Goal: Transaction & Acquisition: Purchase product/service

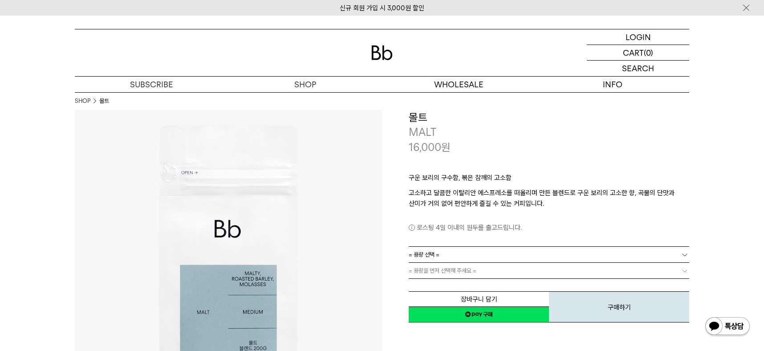
click at [468, 251] on link "= 용량 선택 =" at bounding box center [549, 255] width 280 height 16
click at [681, 167] on div "구운 보리의 구수함, 볶은 참깨의 고소함 고소하고 달콤한 이탈리안 에스프레소를 떠올리며 만든 블렌드로 구운 보리의 고소한 향, 곡물의 단맛과 …" at bounding box center [549, 200] width 280 height 92
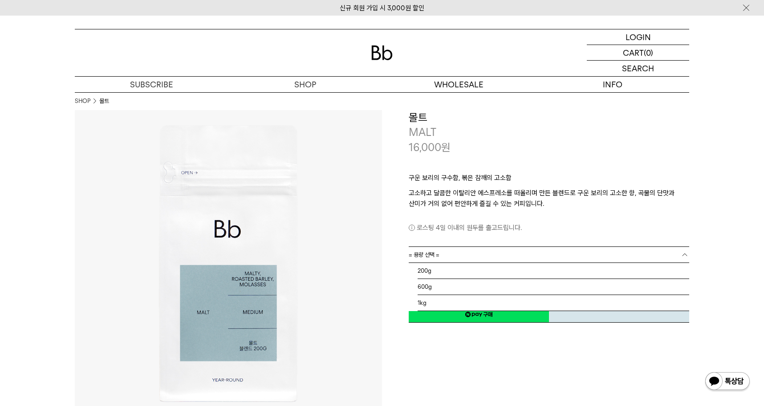
click at [454, 260] on link "= 용량 선택 =" at bounding box center [549, 255] width 280 height 16
click at [452, 283] on li "600g" at bounding box center [554, 287] width 272 height 16
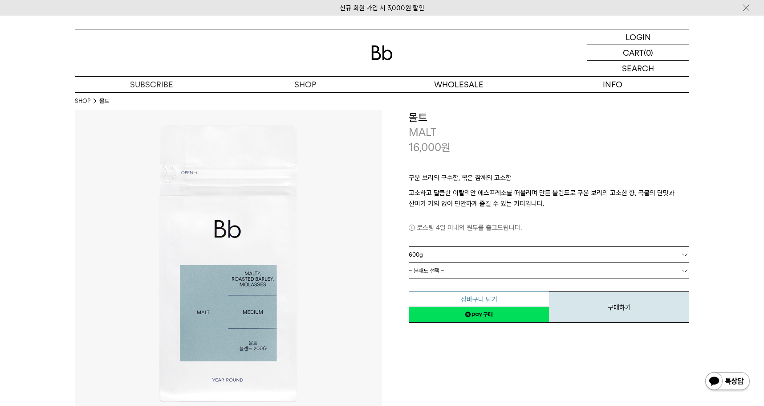
click at [507, 300] on button "장바구니 담기" at bounding box center [479, 299] width 140 height 16
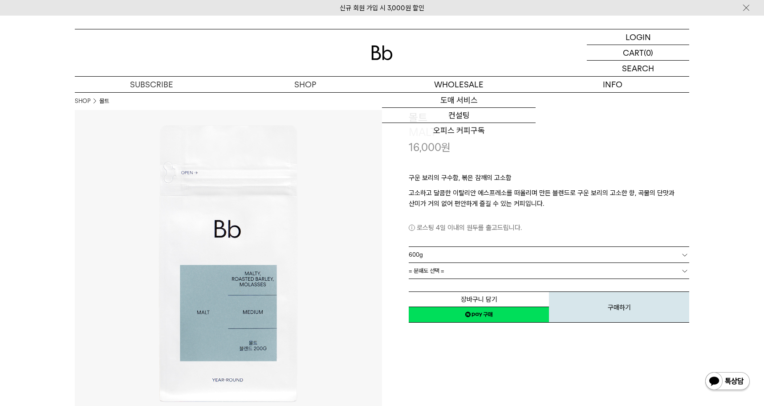
click at [427, 270] on span "= 분쇄도 선택 =" at bounding box center [427, 271] width 36 height 16
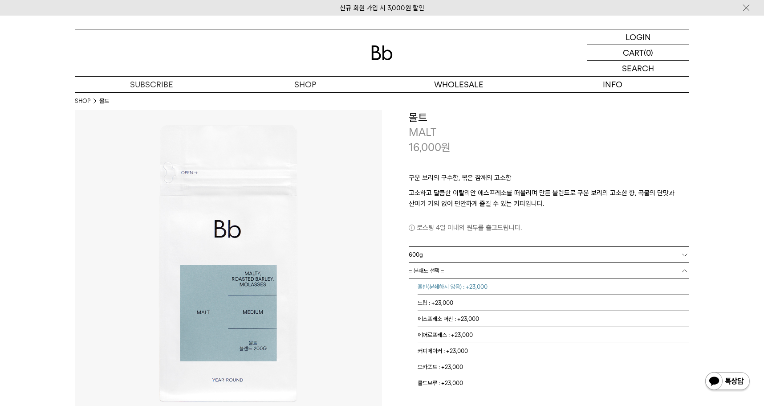
click at [431, 281] on li "홀빈(분쇄하지 않음) : +23,000" at bounding box center [554, 287] width 272 height 16
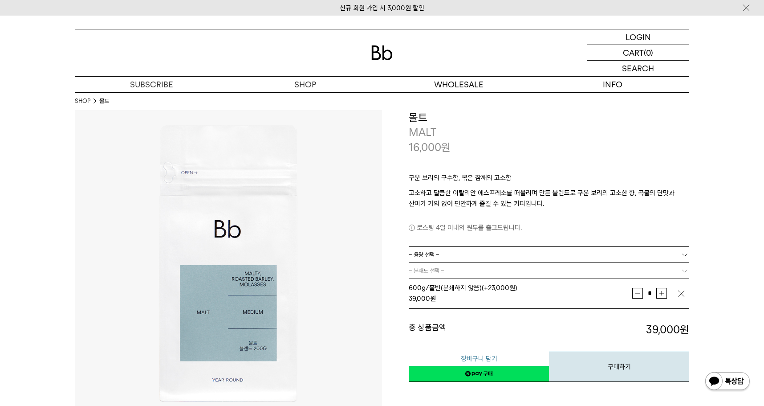
click at [479, 350] on button "장바구니 담기" at bounding box center [479, 358] width 140 height 16
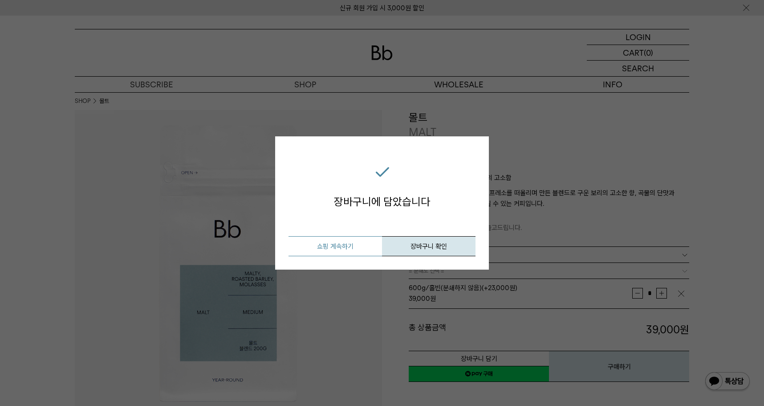
click at [357, 245] on button "쇼핑 계속하기" at bounding box center [334, 246] width 93 height 20
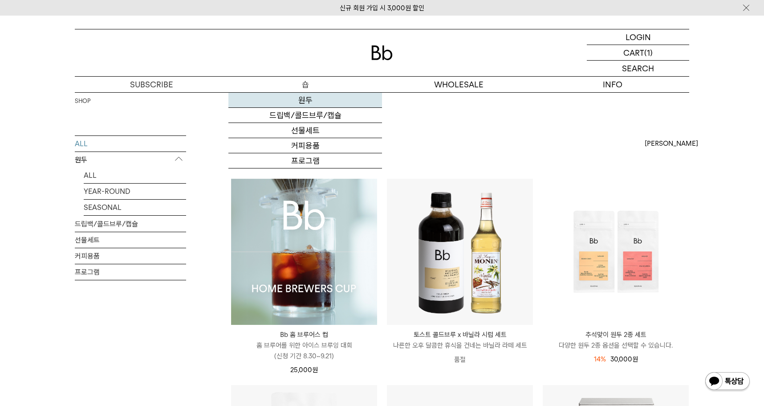
click at [323, 99] on link "원두" at bounding box center [305, 100] width 154 height 15
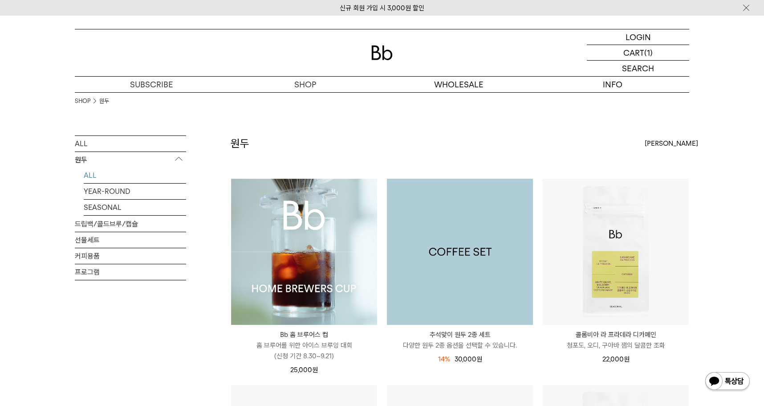
click at [466, 228] on img at bounding box center [460, 252] width 146 height 146
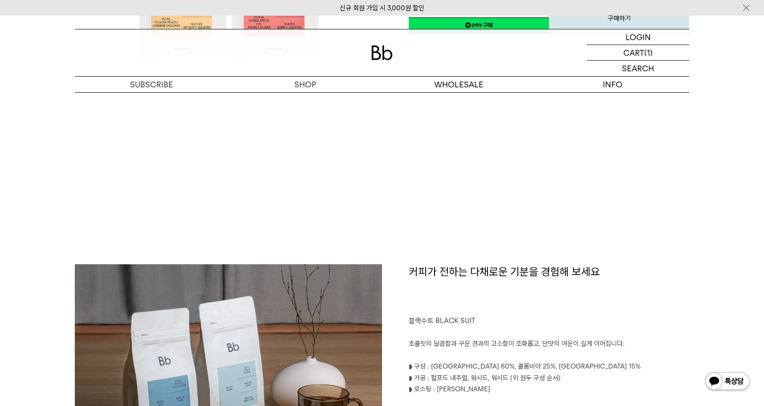
scroll to position [223, 0]
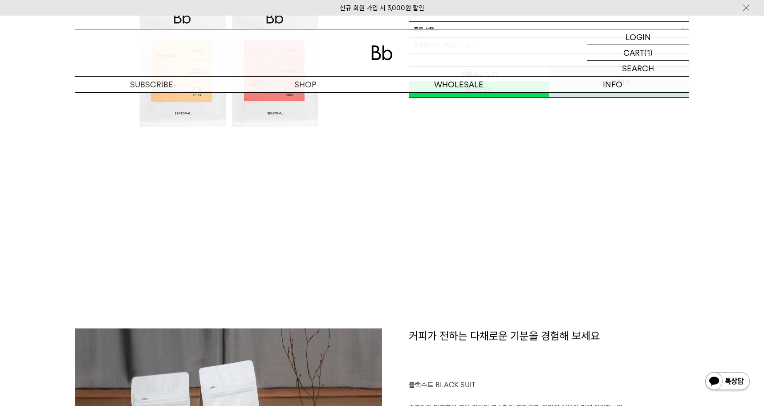
click at [308, 99] on img at bounding box center [228, 40] width 307 height 307
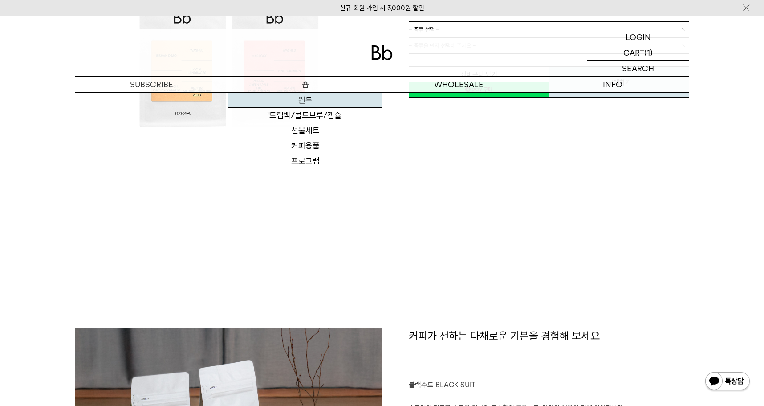
click at [307, 96] on link "원두" at bounding box center [305, 100] width 154 height 15
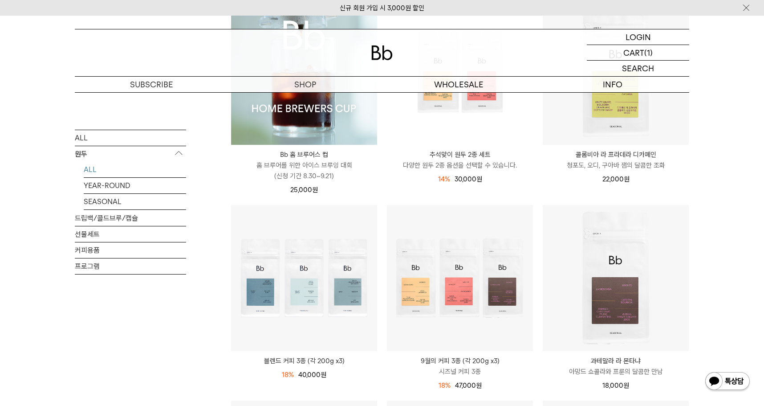
scroll to position [223, 0]
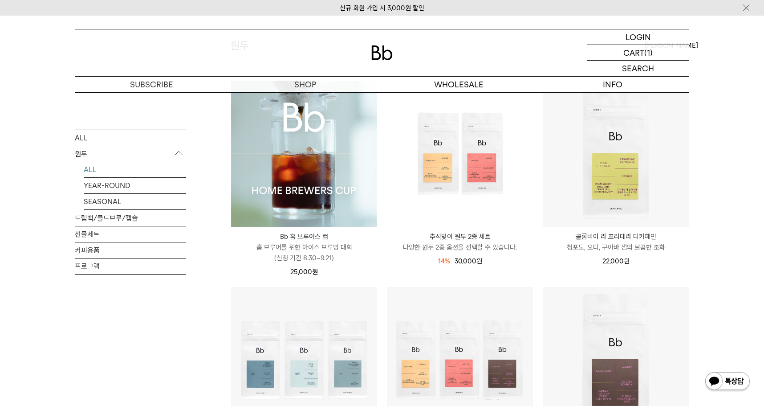
scroll to position [89, 0]
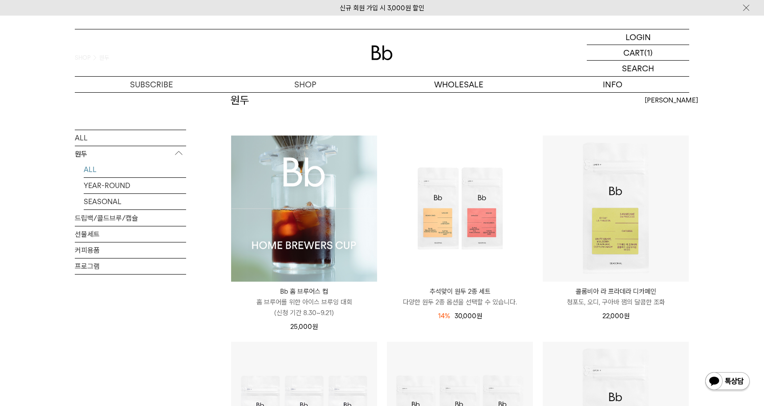
scroll to position [0, 0]
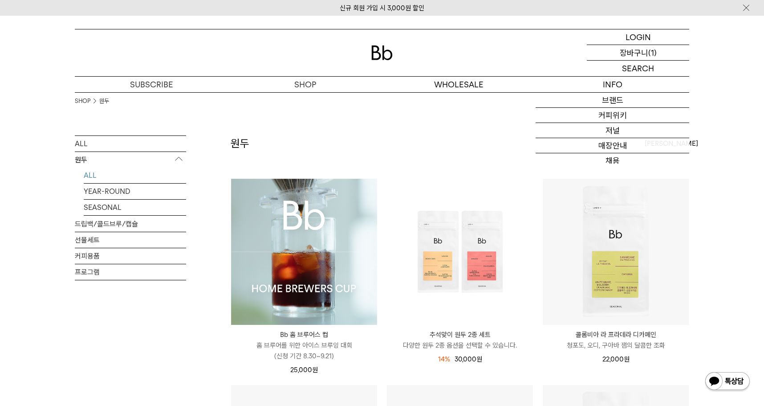
click at [644, 49] on p "장바구니" at bounding box center [634, 52] width 28 height 15
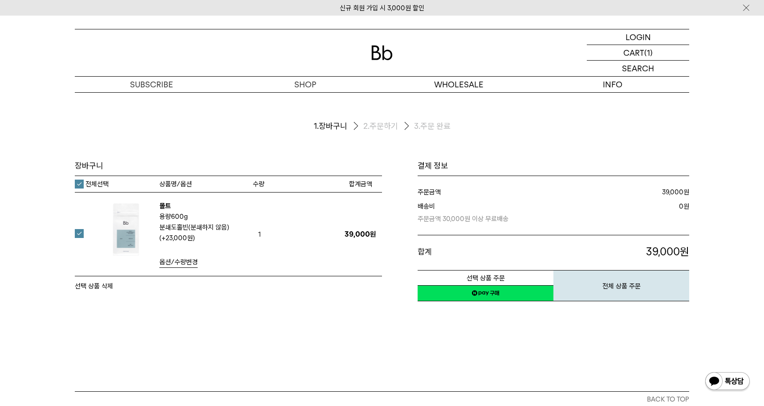
click at [551, 364] on div "장바구니 1. 장바구니 2. 주문하기 3. 주문 완료 [GEOGRAPHIC_DATA]" at bounding box center [382, 241] width 764 height 299
click at [484, 296] on link "네이버페이 구매하기" at bounding box center [486, 293] width 136 height 16
